Goal: Task Accomplishment & Management: Complete application form

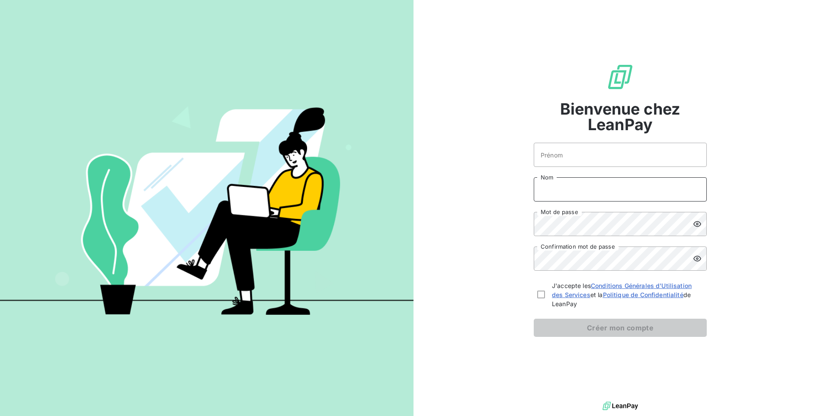
type input "[EMAIL_ADDRESS][DOMAIN_NAME]"
click at [584, 163] on form "Prénom [EMAIL_ADDRESS][DOMAIN_NAME] Nom Mot de passe Confirmation mot de passe …" at bounding box center [620, 240] width 173 height 194
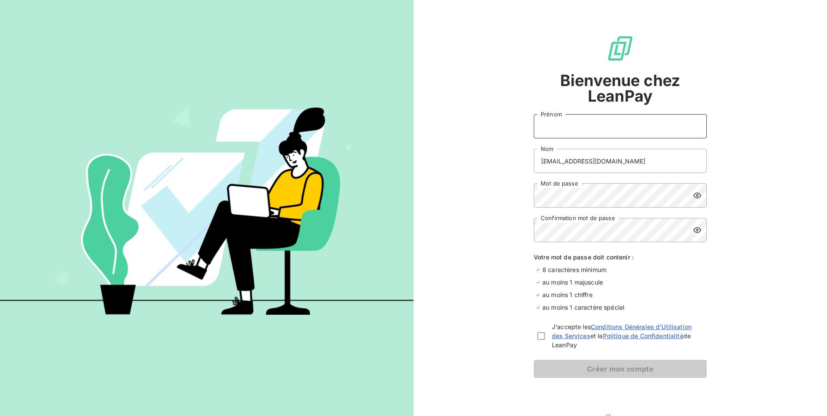
type input "Séverine"
drag, startPoint x: 514, startPoint y: 156, endPoint x: 389, endPoint y: 167, distance: 126.3
click at [389, 167] on div "Bienvenue chez LeanPay [PERSON_NAME] [EMAIL_ADDRESS][DOMAIN_NAME] Nom Mot de pa…" at bounding box center [413, 208] width 827 height 416
type input "MONNOT"
click at [498, 259] on div "Bienvenue chez LeanPay [PERSON_NAME] Prénom MONNOT Nom Mot de passe Confirmatio…" at bounding box center [619, 206] width 413 height 412
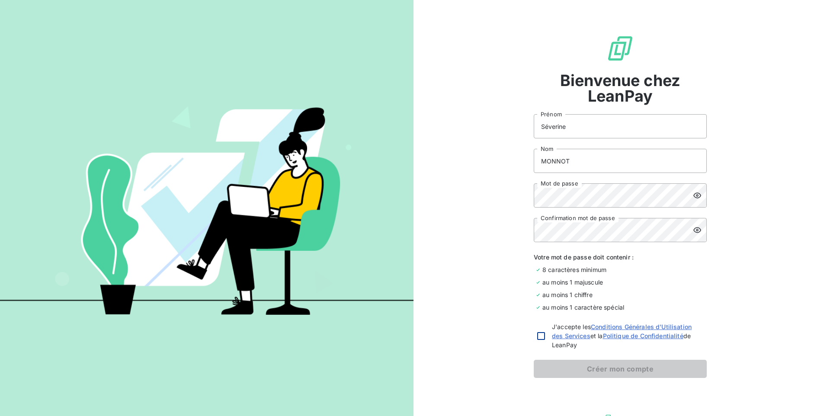
click at [537, 338] on div at bounding box center [541, 336] width 8 height 8
checkbox input "true"
click at [613, 373] on button "Créer mon compte" at bounding box center [620, 369] width 173 height 18
